Goal: Task Accomplishment & Management: Manage account settings

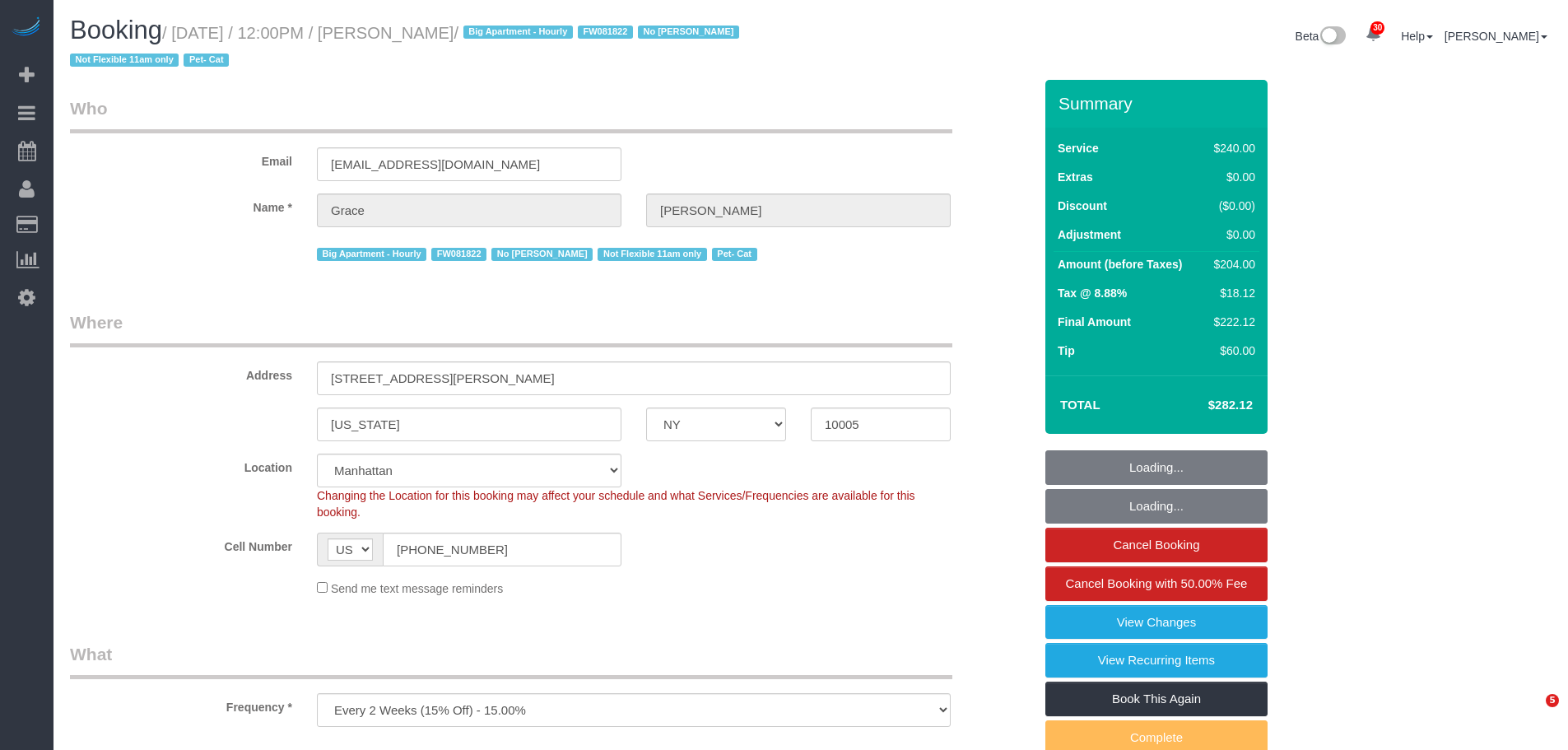
select select "NY"
select select "number:89"
select select "number:90"
select select "number:14"
select select "number:5"
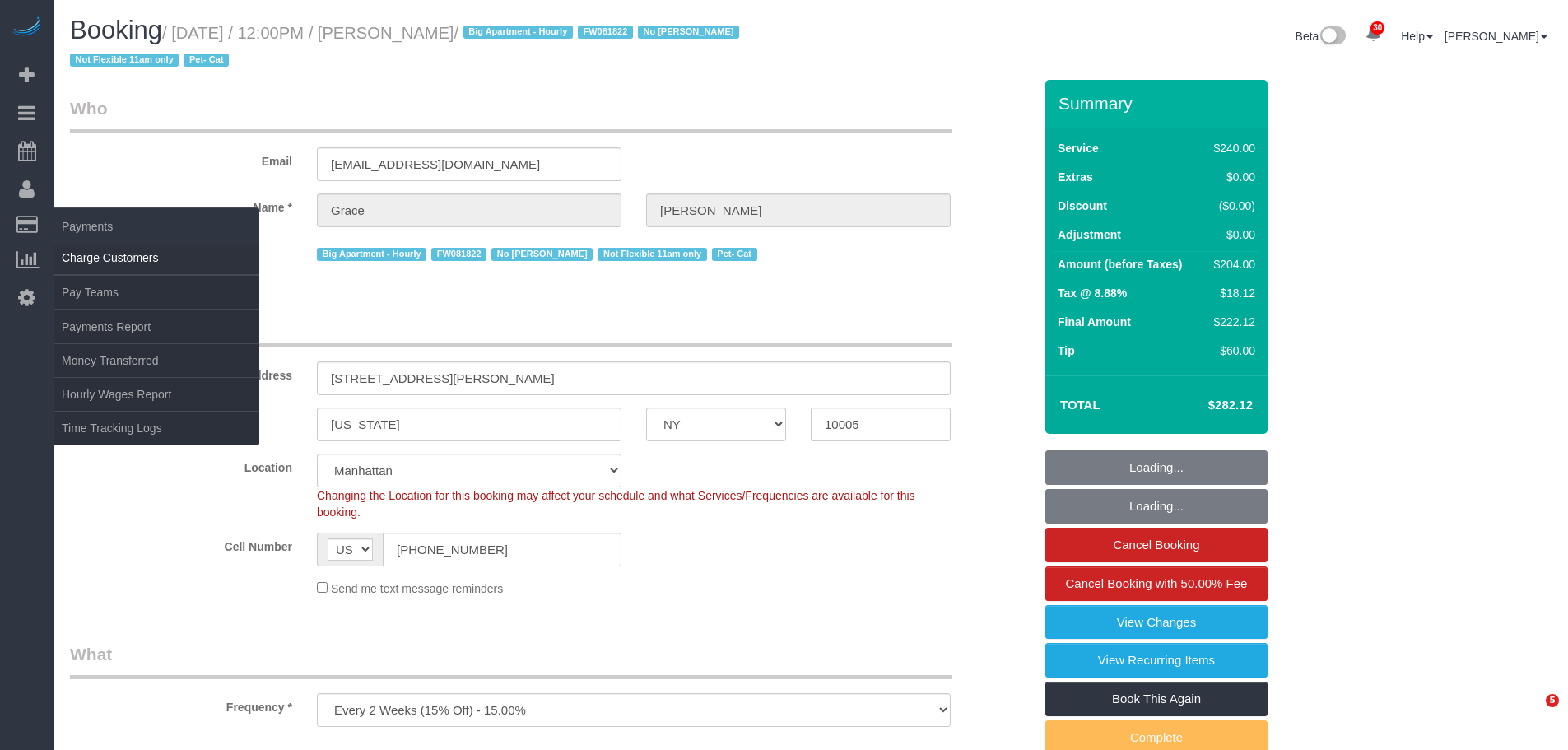
select select "object:1071"
select select "string:stripe-pm_1J7Nir4VGloSiKo7YfTDYo6F"
select select "180"
select select "spot1"
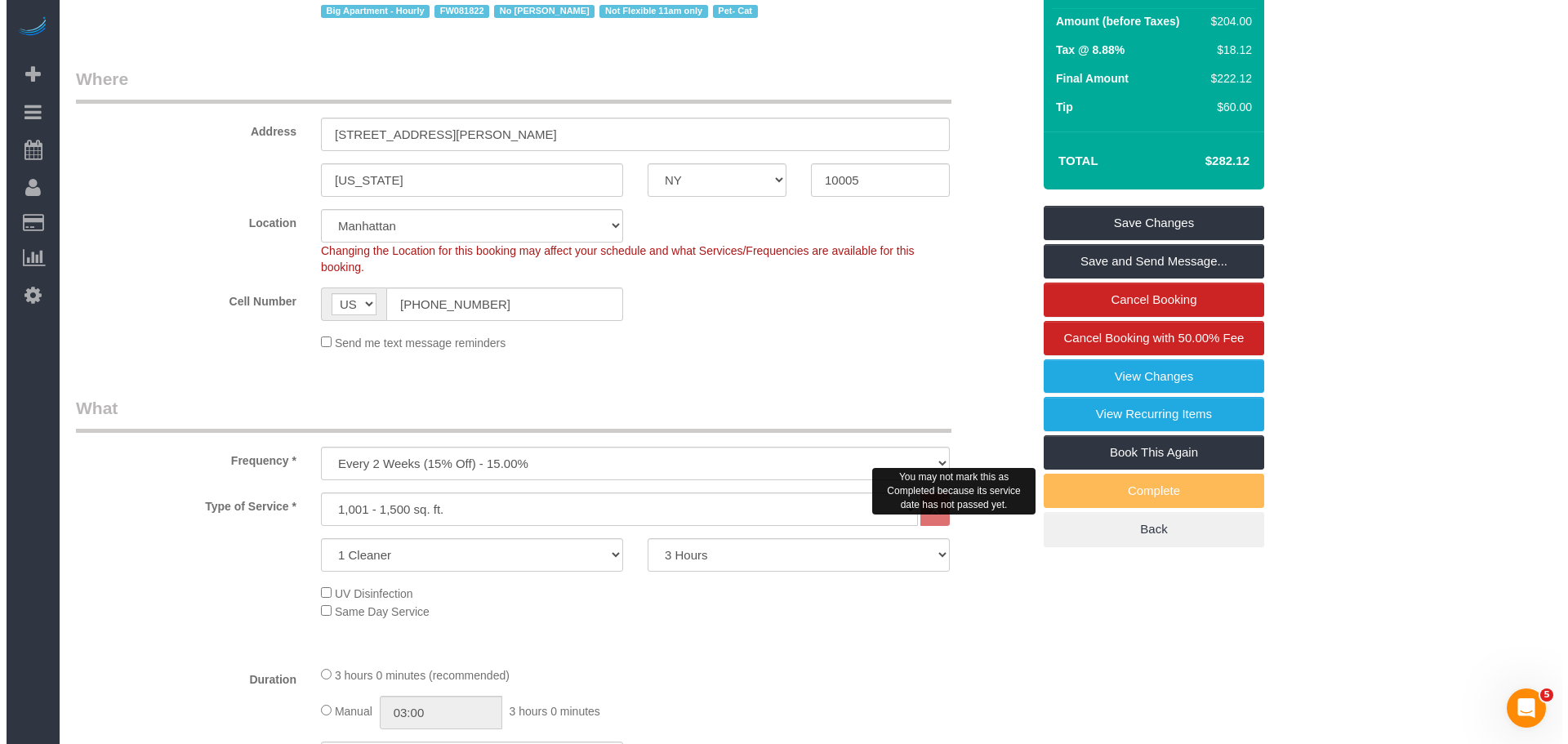
scroll to position [245, 0]
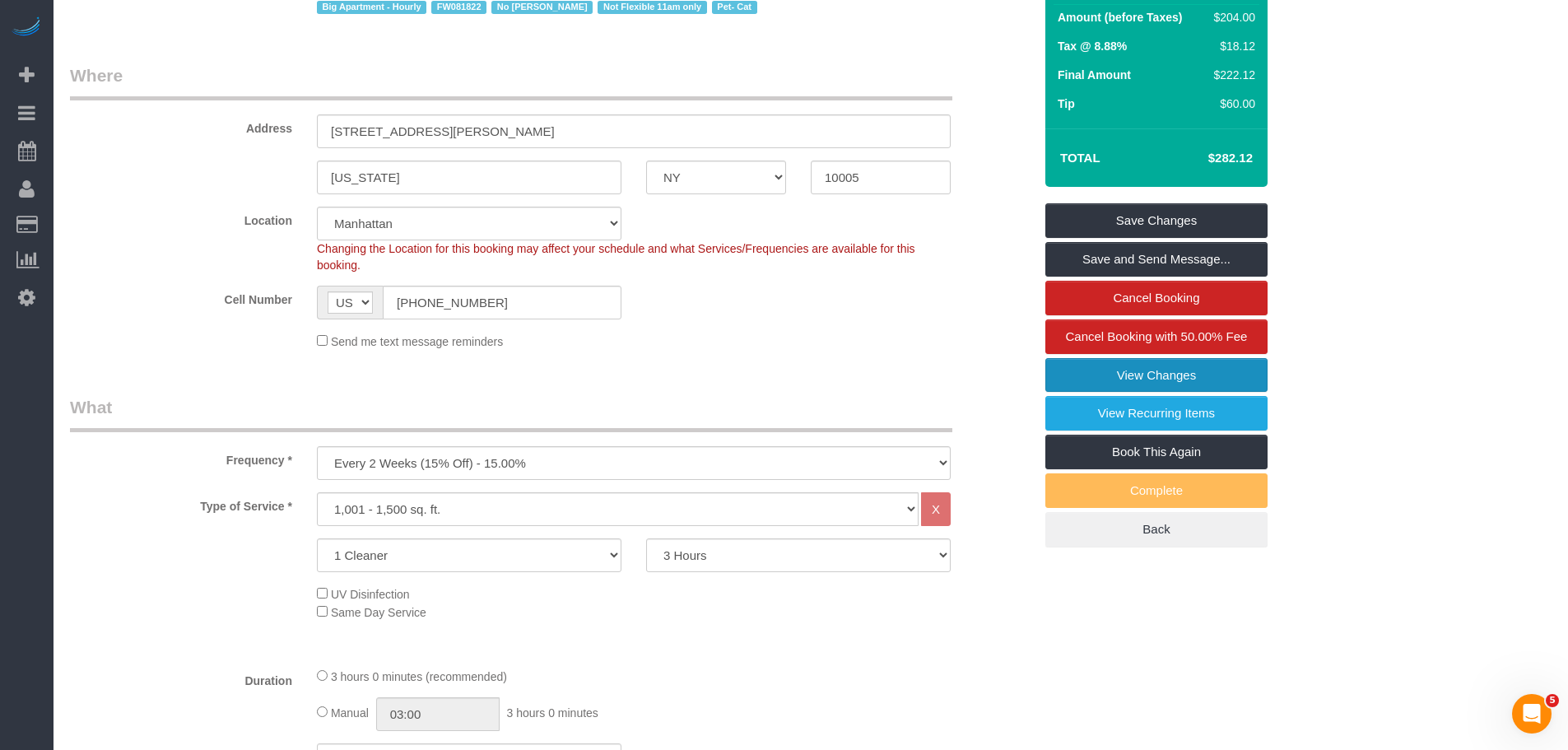
click at [1182, 379] on link "View Changes" at bounding box center [1157, 375] width 223 height 35
